Goal: Information Seeking & Learning: Learn about a topic

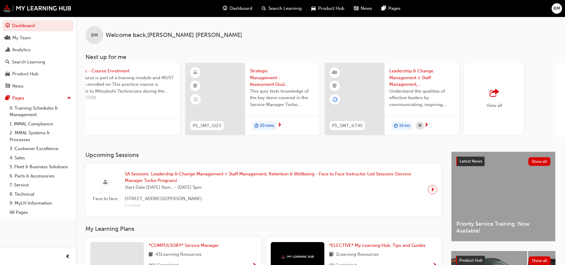
scroll to position [0, 356]
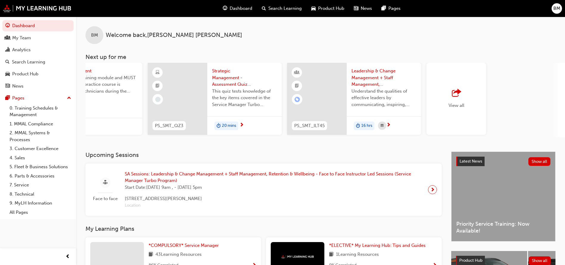
click at [459, 95] on span "outbound-icon" at bounding box center [456, 93] width 9 height 8
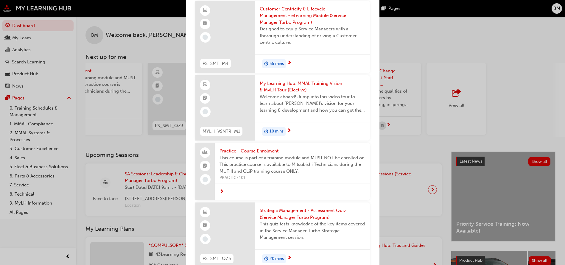
scroll to position [0, 0]
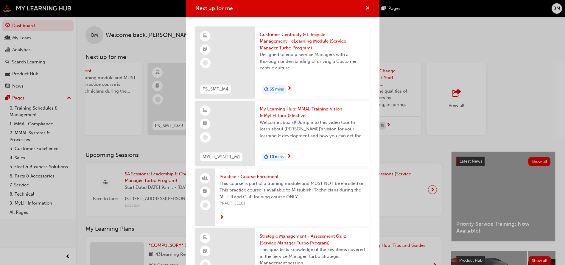
click at [366, 7] on span "cross-icon" at bounding box center [368, 8] width 4 height 5
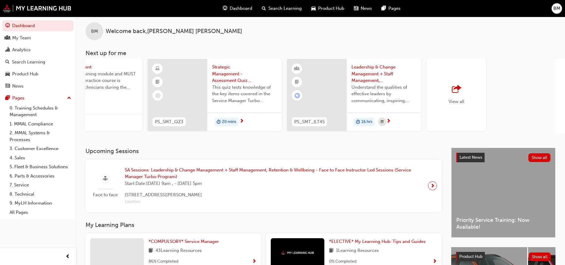
scroll to position [1, 0]
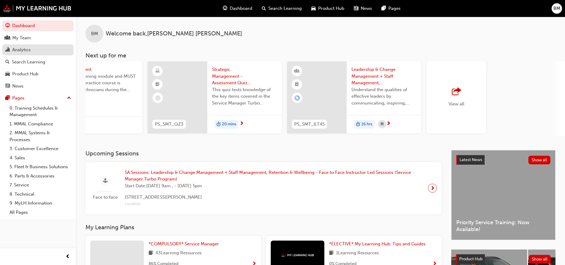
click at [26, 48] on div "Analytics" at bounding box center [21, 49] width 18 height 7
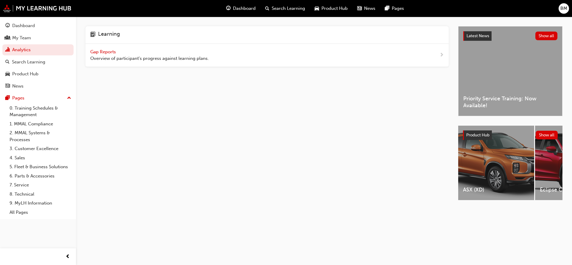
click at [108, 52] on span "Gap Reports" at bounding box center [103, 51] width 27 height 5
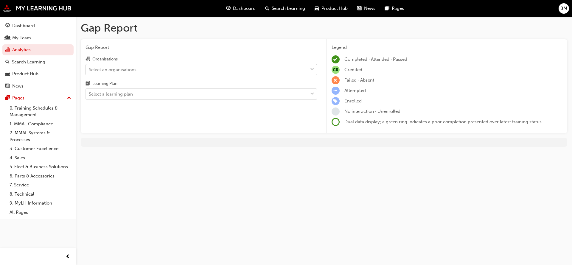
click at [310, 70] on div at bounding box center [312, 69] width 9 height 11
click at [89, 70] on input "Organisations Select an organisations" at bounding box center [89, 69] width 1 height 5
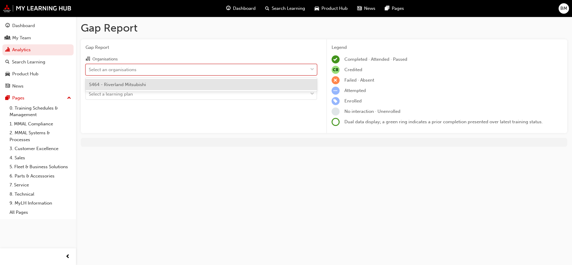
click at [149, 83] on div "S464 - Riverland Mitsubishi" at bounding box center [202, 85] width 232 height 12
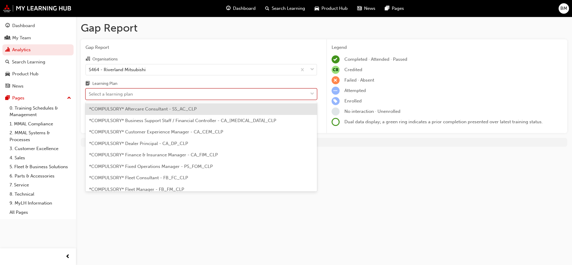
click at [312, 93] on span "down-icon" at bounding box center [312, 94] width 4 height 8
click at [89, 93] on input "Learning Plan option *COMPULSORY* Aftercare Consultant - SS_AC_CLP focused, 1 o…" at bounding box center [89, 94] width 1 height 5
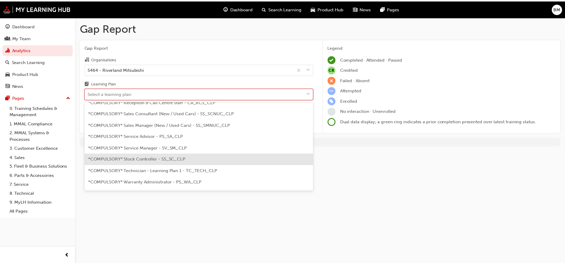
scroll to position [224, 0]
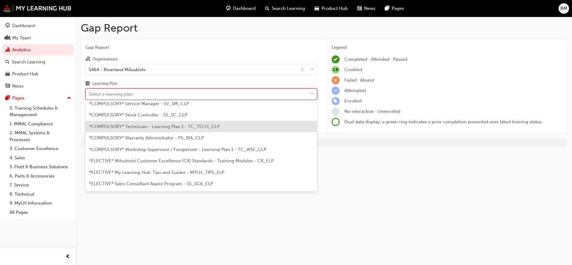
click at [173, 128] on span "*COMPULSORY* Technician - Learning Plan 1 - TC_TECH_CLP" at bounding box center [154, 126] width 131 height 5
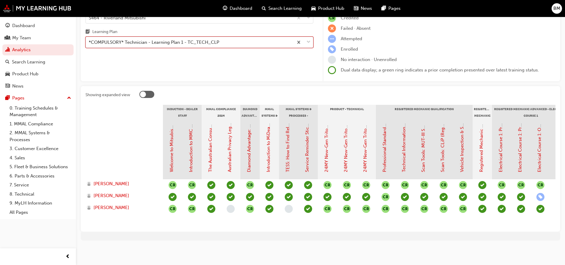
click at [310, 38] on span "down-icon" at bounding box center [309, 42] width 4 height 8
click at [89, 40] on input "Learning Plan option *COMPULSORY* Technician - Learning Plan 1 - TC_TECH_CLP, s…" at bounding box center [89, 42] width 1 height 5
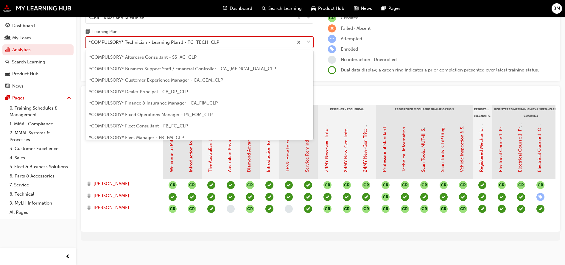
scroll to position [168, 0]
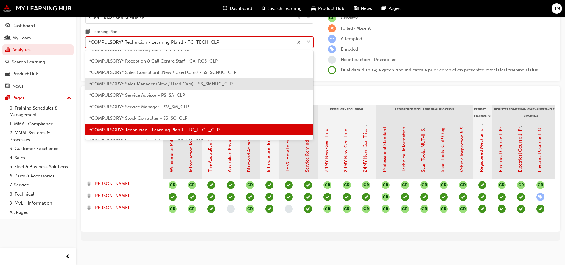
click at [150, 81] on span "*COMPULSORY* Sales Manager (New / Used Cars) - SS_SMNUC_CLP" at bounding box center [161, 83] width 144 height 5
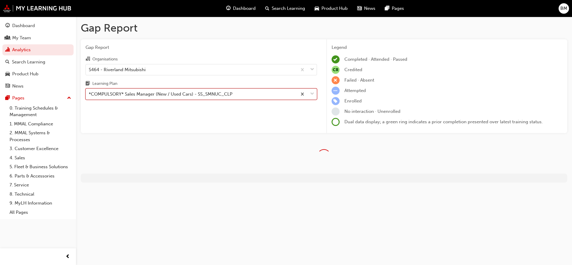
click at [314, 94] on div at bounding box center [307, 94] width 20 height 11
click at [89, 94] on input "Learning Plan option *COMPULSORY* Sales Manager (New / Used Cars) - SS_SMNUC_CL…" at bounding box center [89, 94] width 1 height 5
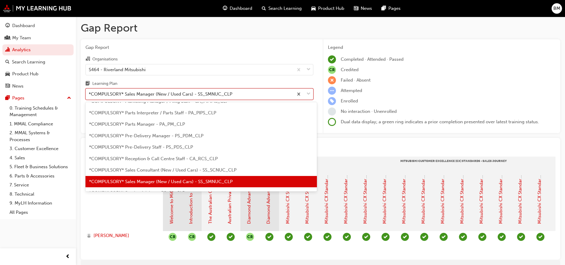
scroll to position [167, 0]
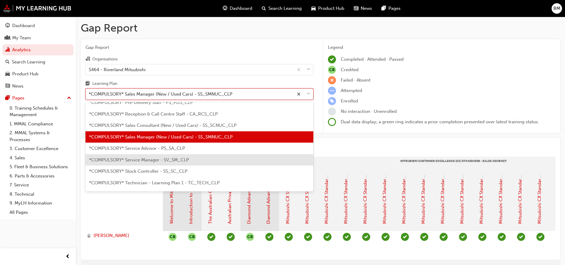
click at [145, 161] on span "*COMPULSORY* Service Manager - SV_SM_CLP" at bounding box center [139, 159] width 100 height 5
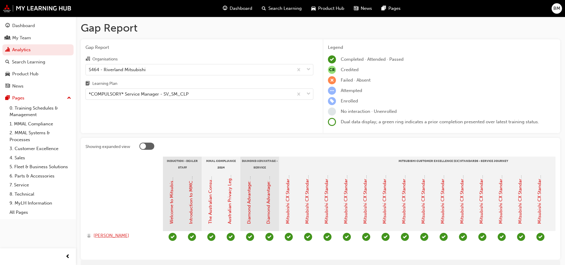
click at [107, 235] on span "BENJAMIN MORONEY" at bounding box center [112, 235] width 36 height 7
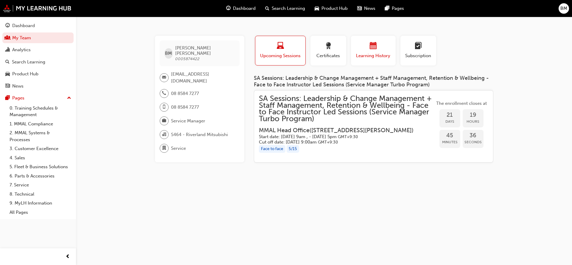
click at [376, 58] on span "Learning History" at bounding box center [374, 55] width 36 height 7
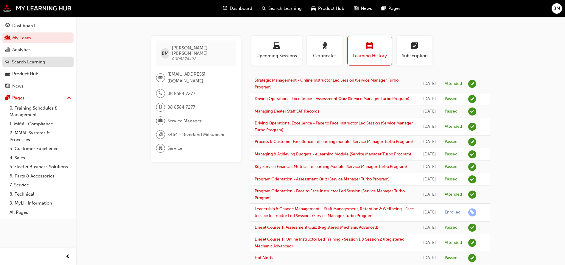
click at [28, 63] on div "Search Learning" at bounding box center [28, 62] width 33 height 7
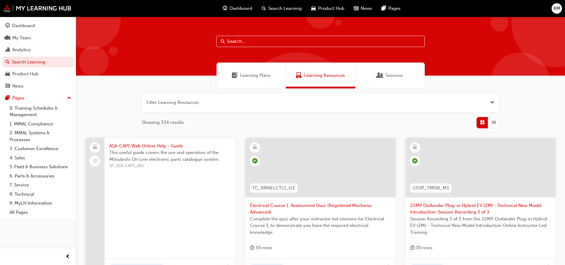
click at [257, 75] on span "Learning Plans" at bounding box center [255, 75] width 30 height 7
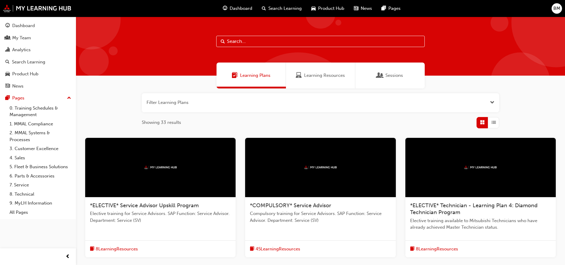
click at [182, 104] on button "button" at bounding box center [321, 102] width 358 height 19
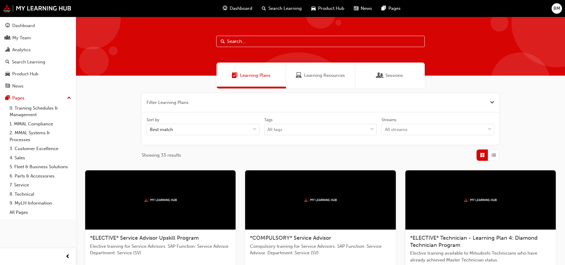
click at [269, 44] on input "text" at bounding box center [320, 41] width 209 height 11
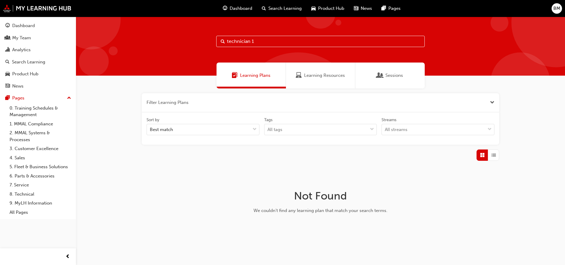
click at [257, 47] on input "technician 1" at bounding box center [320, 41] width 209 height 11
type input "technician"
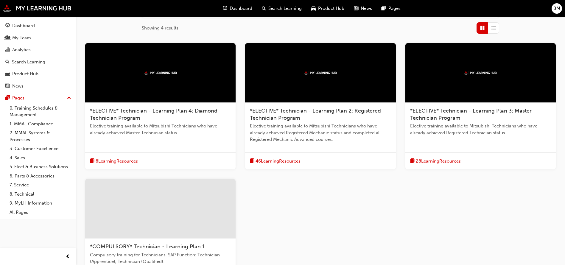
scroll to position [179, 0]
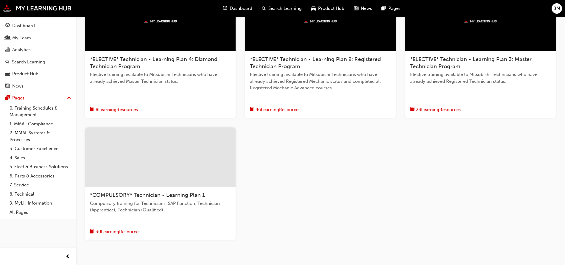
click at [151, 166] on div at bounding box center [160, 158] width 151 height 60
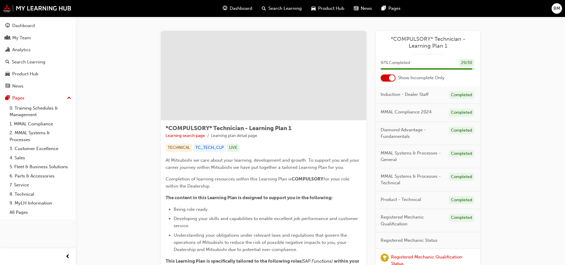
click at [385, 78] on div at bounding box center [388, 78] width 15 height 7
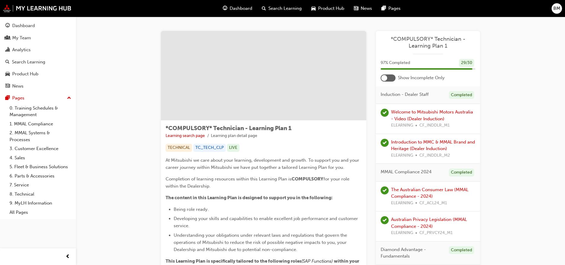
click at [392, 80] on div at bounding box center [388, 78] width 15 height 7
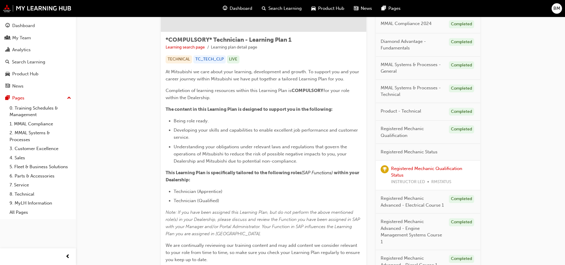
scroll to position [89, 0]
click at [411, 167] on link "Registered Mechanic Qualification Status" at bounding box center [426, 171] width 71 height 12
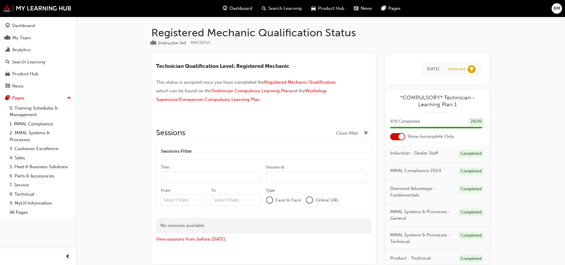
scroll to position [33, 0]
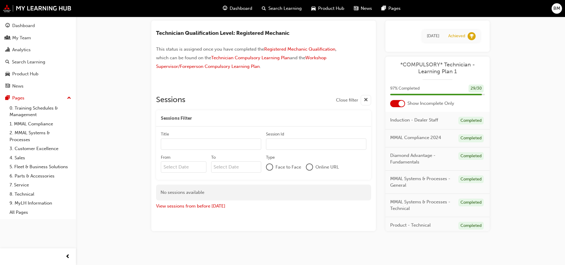
click at [556, 9] on span "BM" at bounding box center [557, 8] width 7 height 7
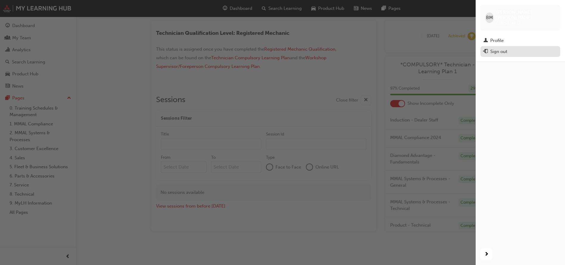
click at [498, 48] on div "Sign out" at bounding box center [499, 51] width 17 height 7
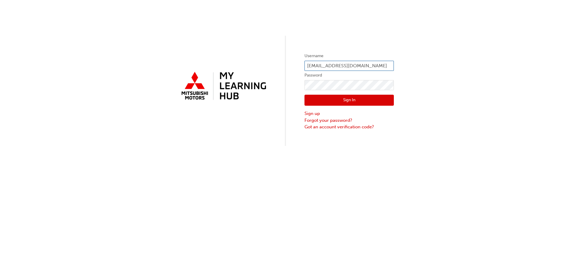
drag, startPoint x: 354, startPoint y: 65, endPoint x: 289, endPoint y: 70, distance: 64.9
click at [289, 70] on div "Username [EMAIL_ADDRESS][DOMAIN_NAME] Password Sign In Sign up Forgot your pass…" at bounding box center [286, 73] width 572 height 146
type input "0005906644"
click at [289, 90] on div "Username 0005906644 Password Sign In Sign up Forgot your password? Got an accou…" at bounding box center [286, 73] width 572 height 146
click button "Sign In" at bounding box center [349, 100] width 89 height 11
